Goal: Transaction & Acquisition: Purchase product/service

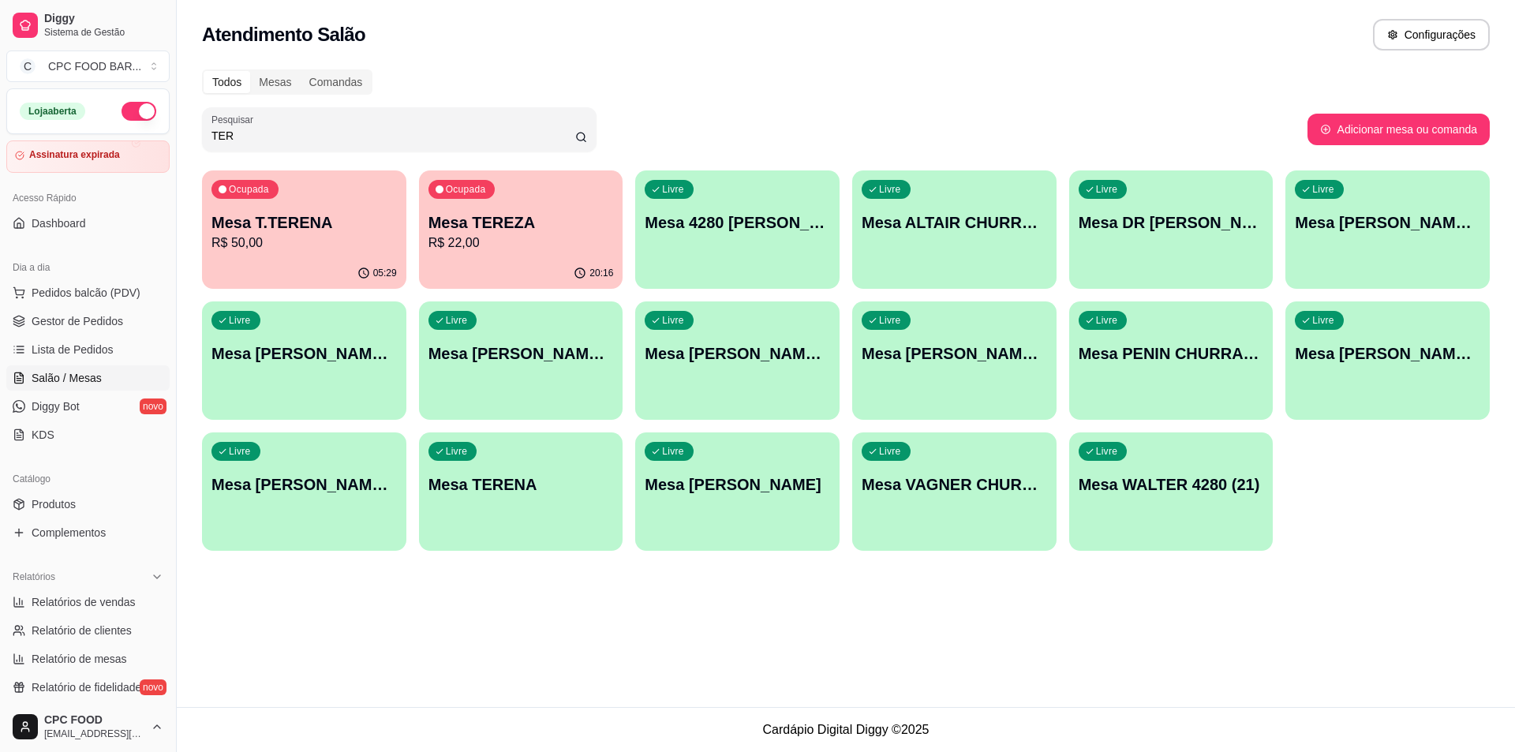
click at [470, 139] on input "TER" at bounding box center [393, 136] width 364 height 16
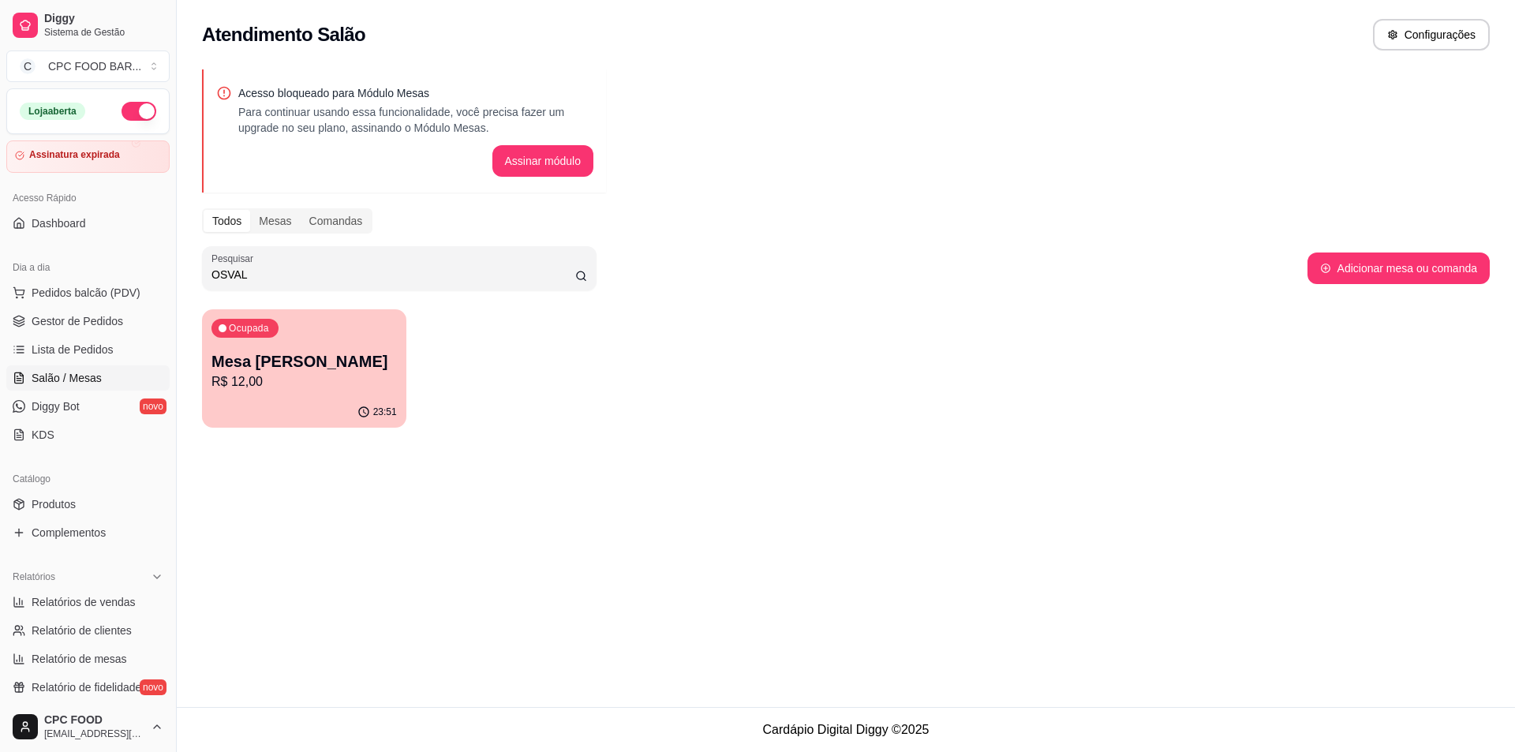
type input "OSVAL"
click at [305, 351] on p "Mesa [PERSON_NAME]" at bounding box center [303, 361] width 185 height 22
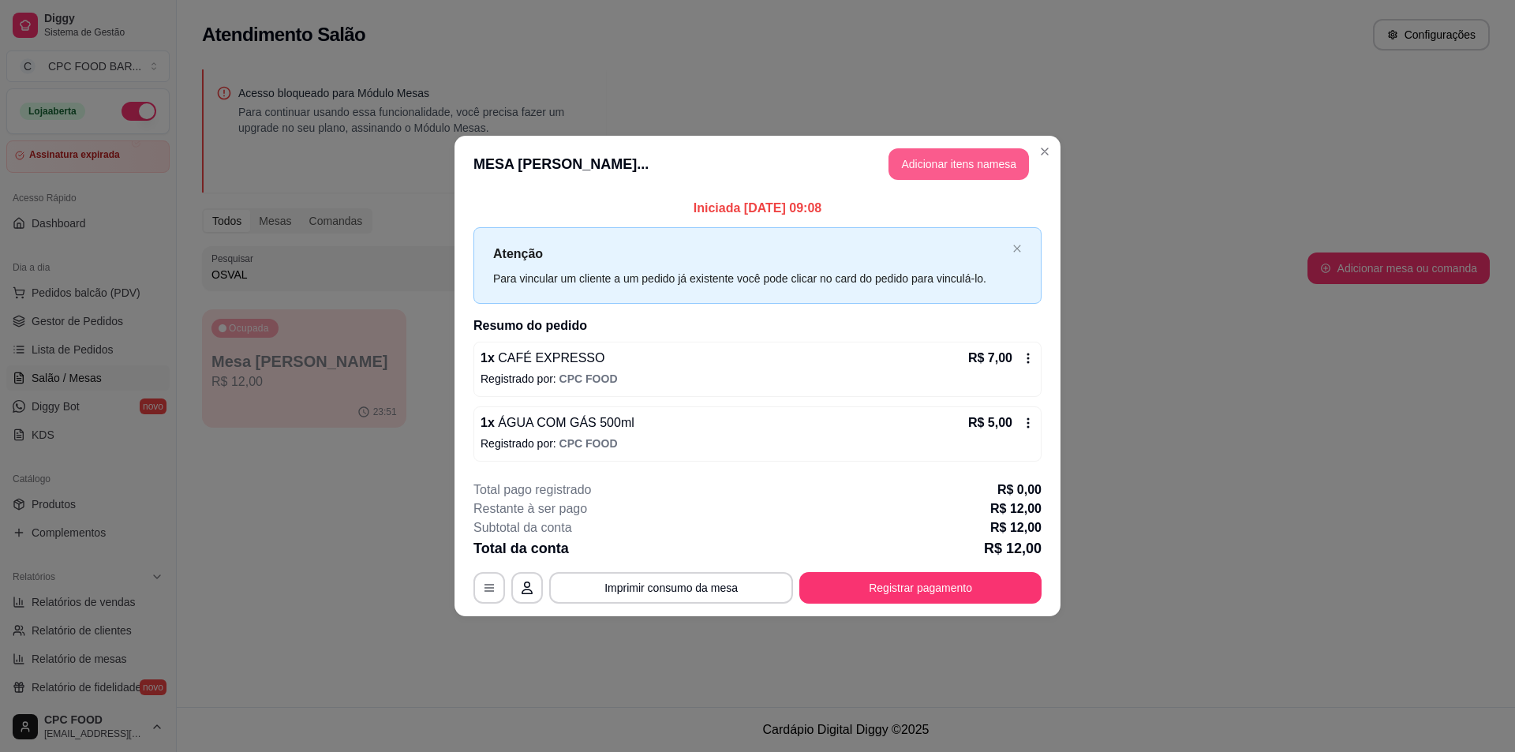
click at [967, 166] on button "Adicionar itens na mesa" at bounding box center [958, 164] width 140 height 32
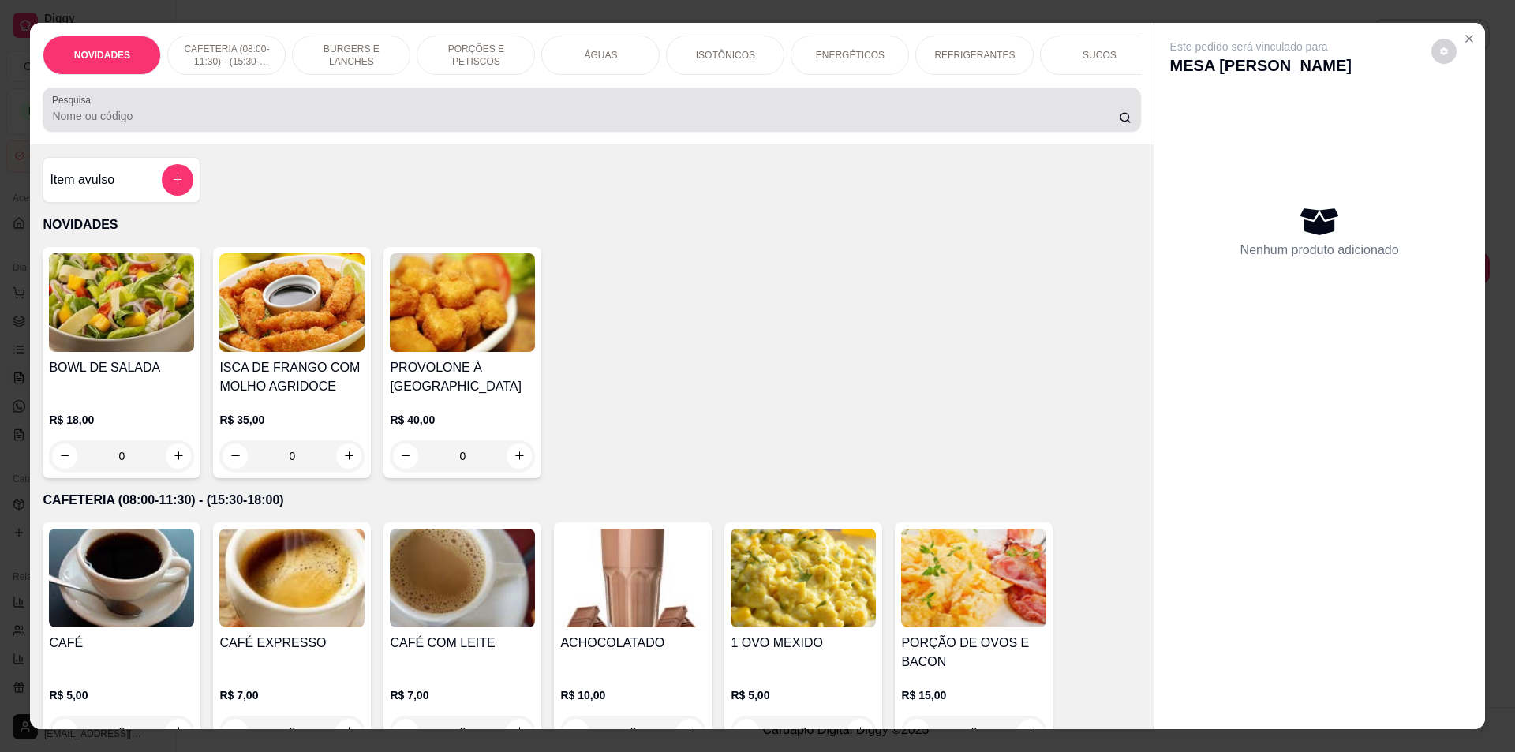
click at [452, 124] on input "Pesquisa" at bounding box center [585, 116] width 1066 height 16
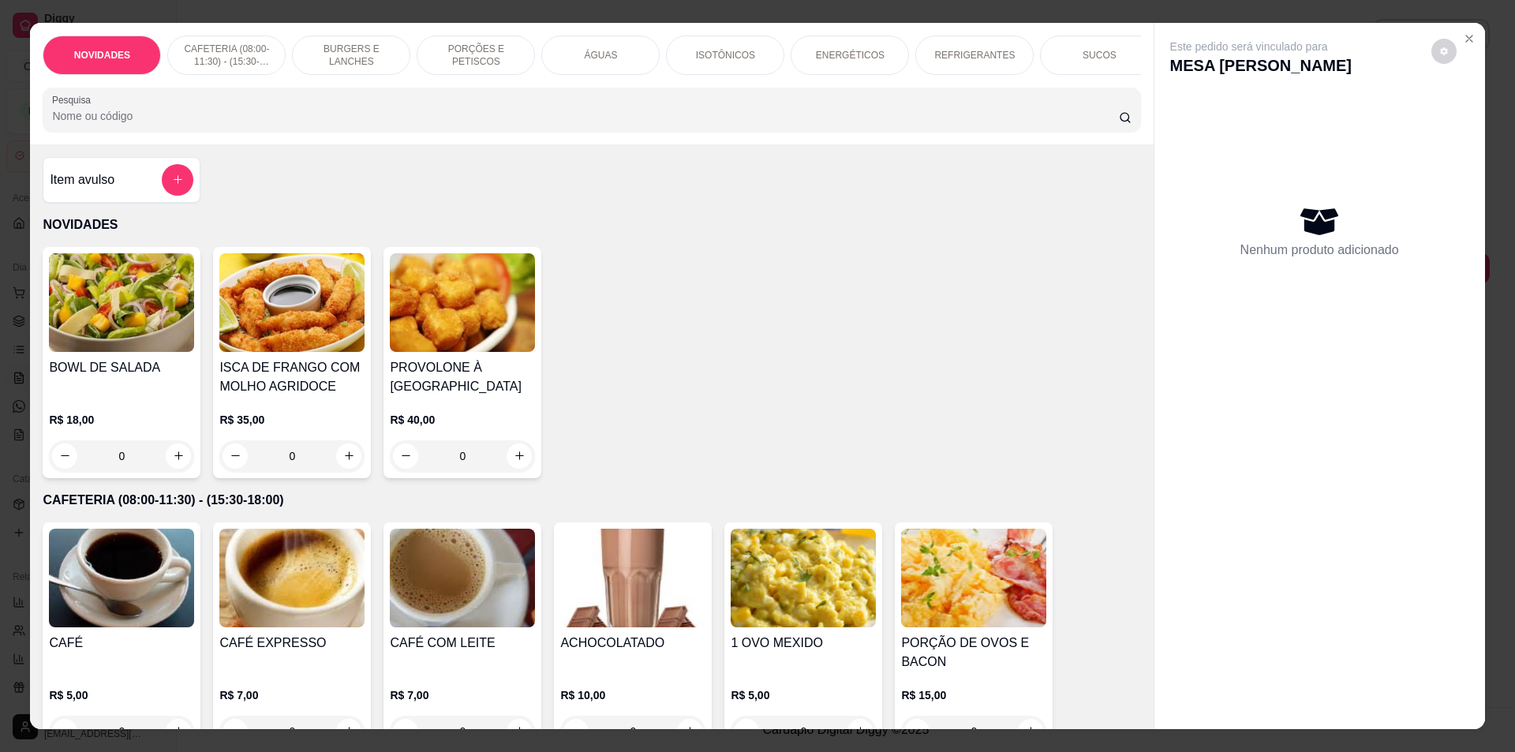
click at [619, 52] on div "ÁGUAS" at bounding box center [600, 55] width 118 height 39
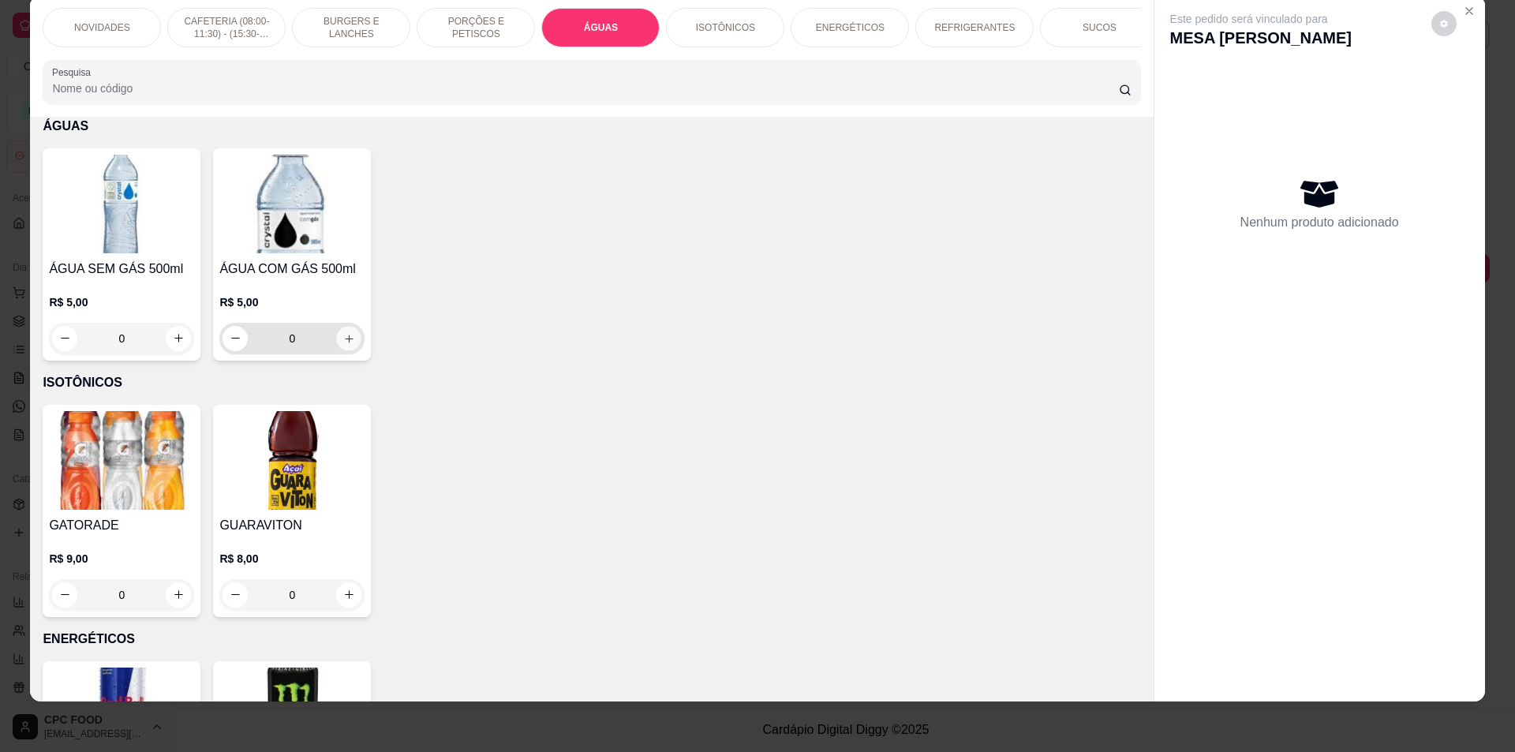
click at [343, 344] on icon "increase-product-quantity" at bounding box center [349, 338] width 12 height 12
type input "1"
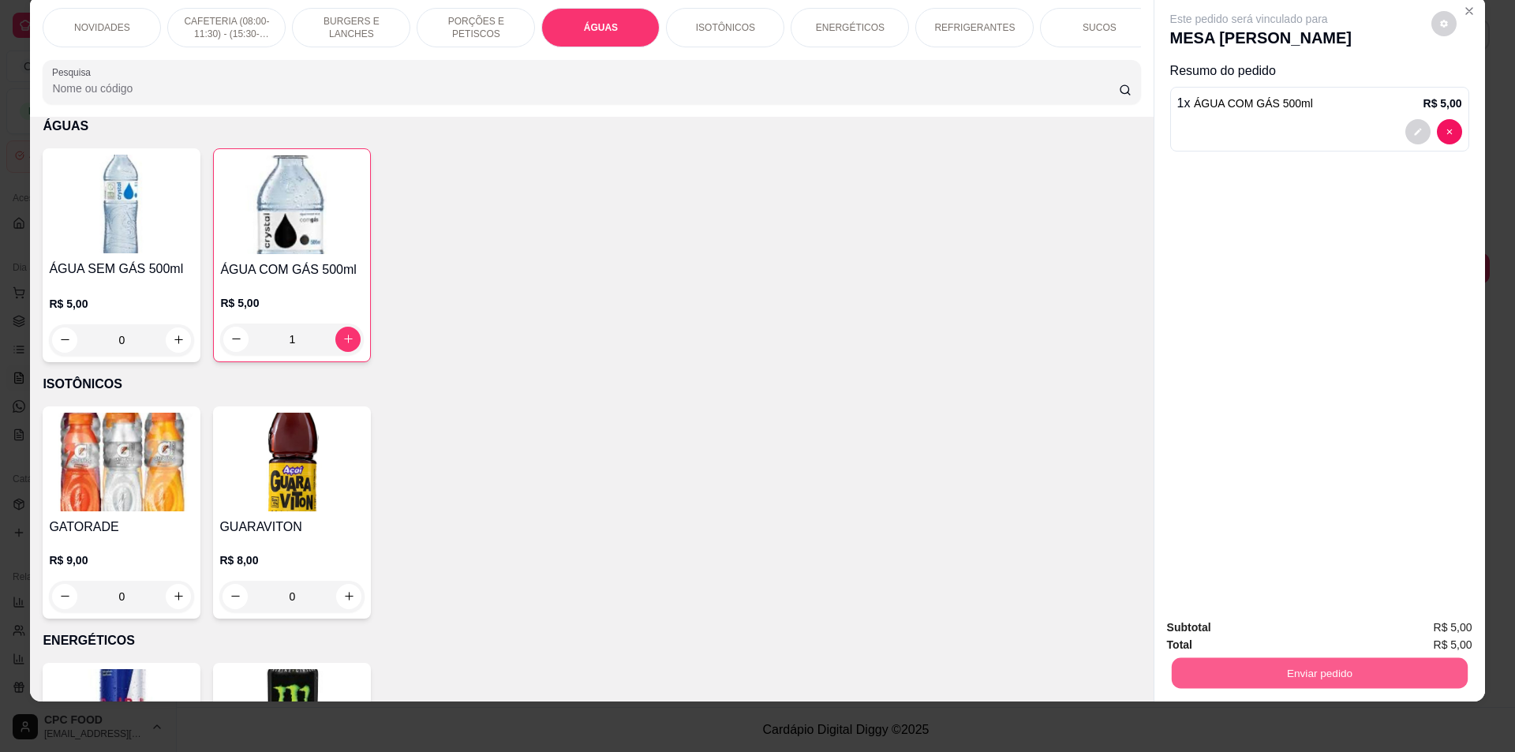
click at [1395, 675] on button "Enviar pedido" at bounding box center [1319, 673] width 296 height 31
click at [1278, 628] on button "Não registrar e enviar pedido" at bounding box center [1267, 634] width 164 height 30
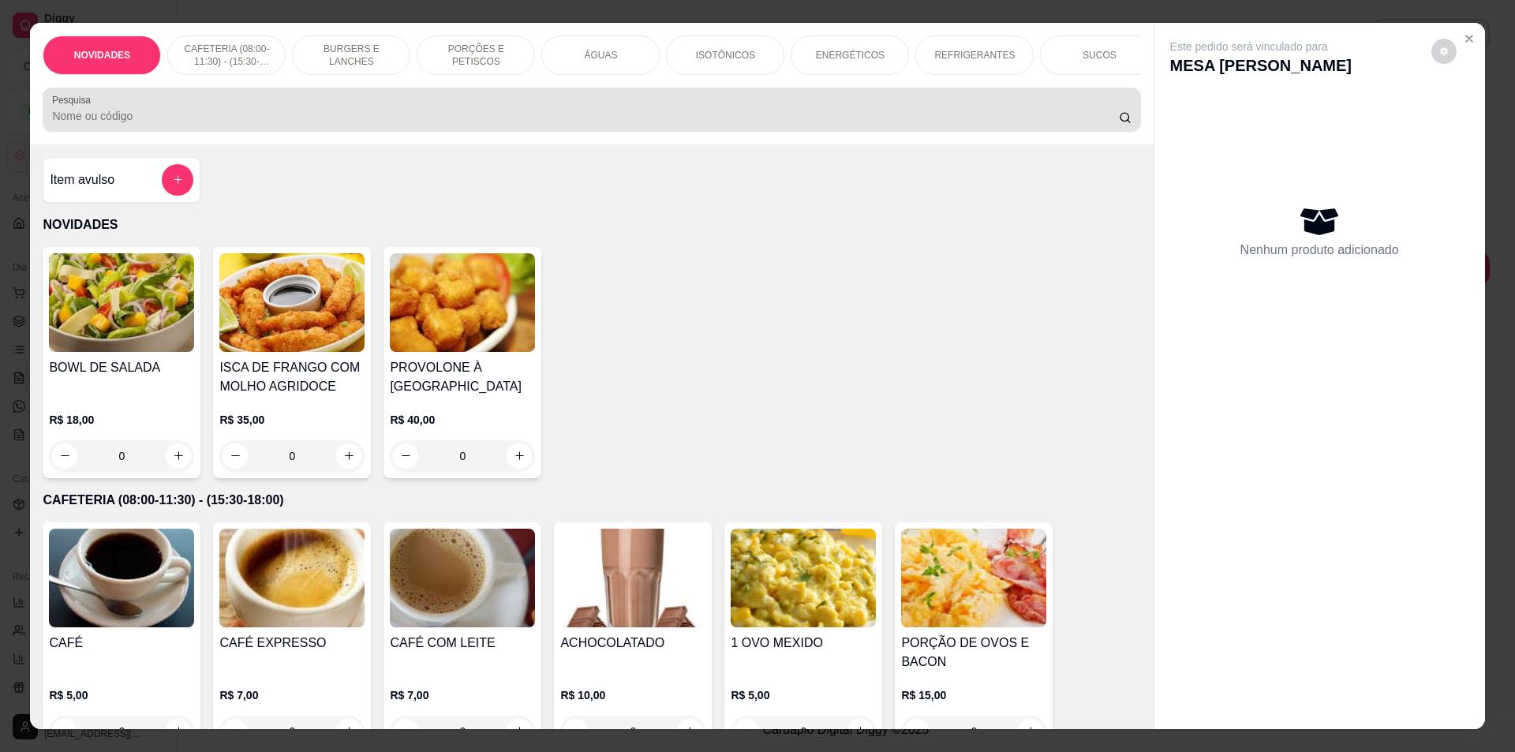
click at [747, 122] on input "Pesquisa" at bounding box center [585, 116] width 1066 height 16
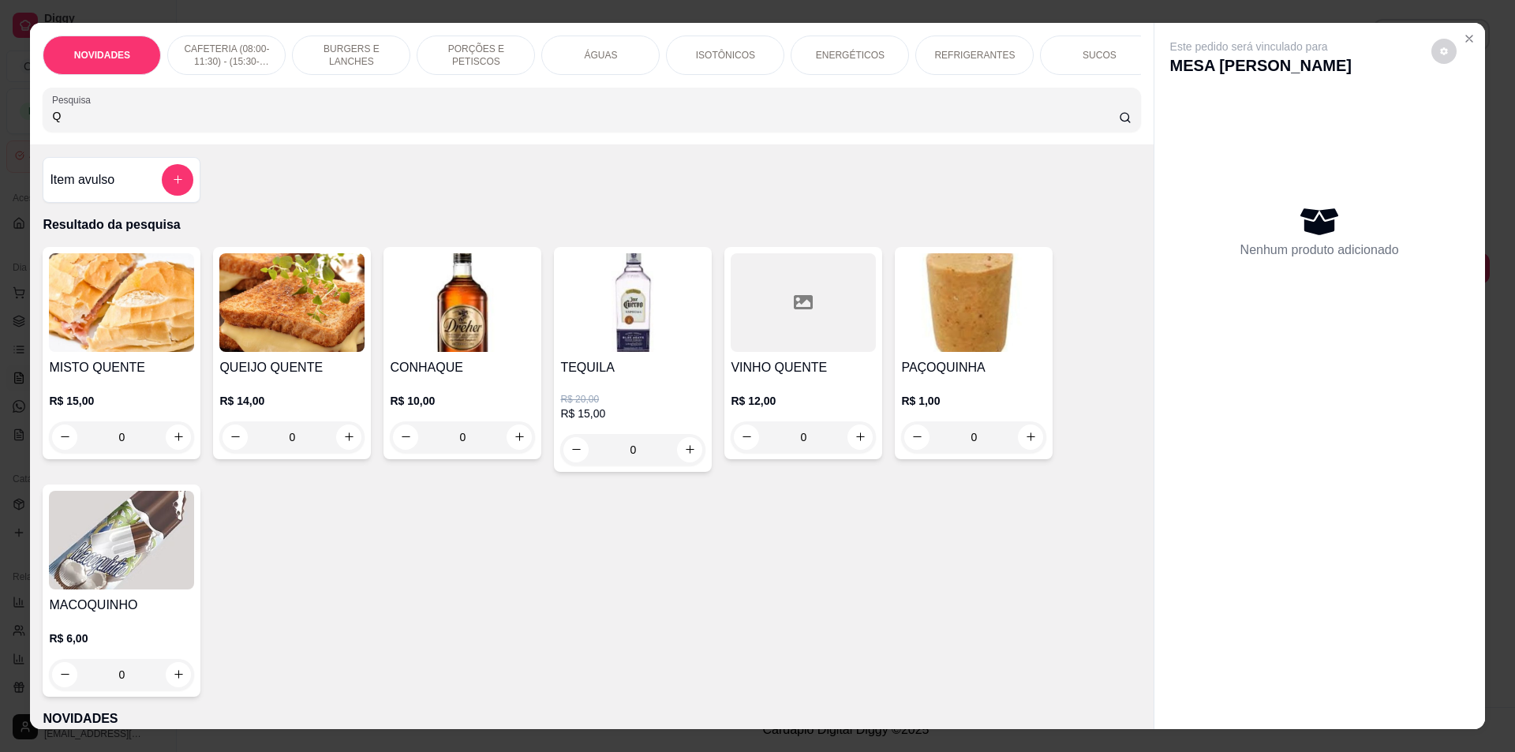
type input "QU"
click at [1102, 124] on input "QU" at bounding box center [585, 116] width 1066 height 16
